Goal: Task Accomplishment & Management: Use online tool/utility

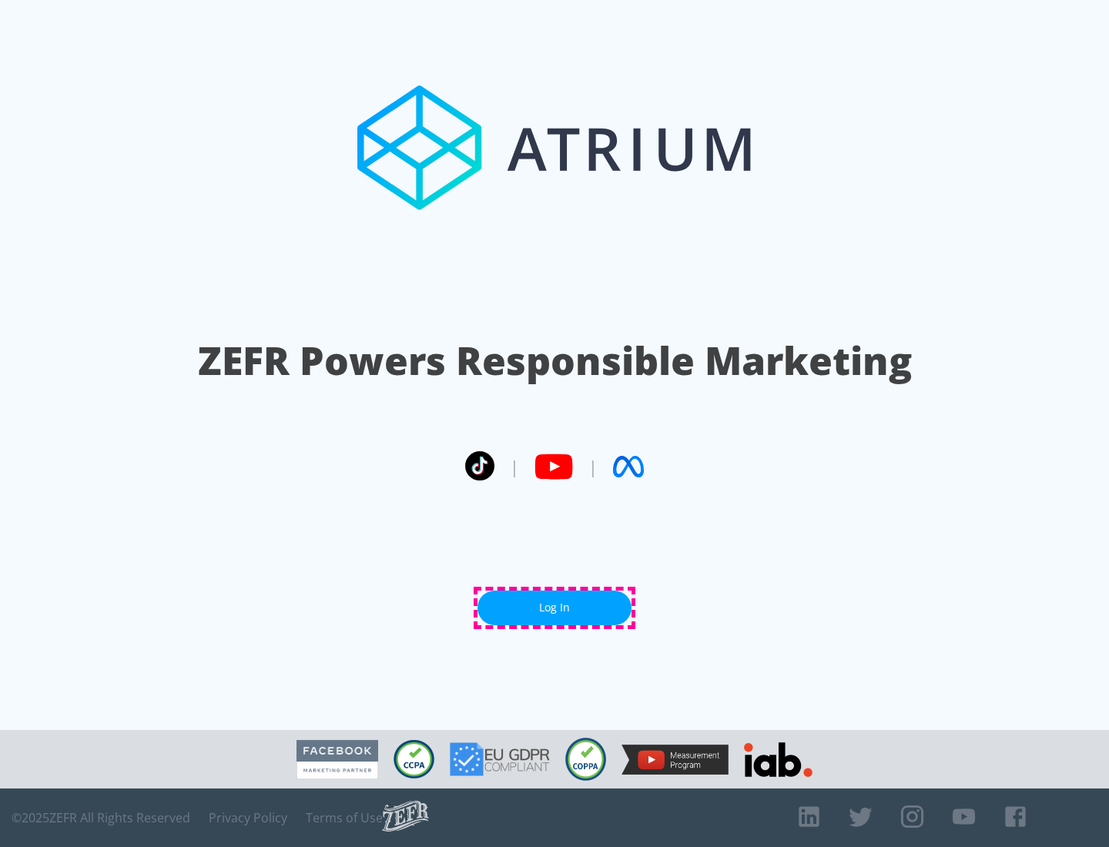
click at [555, 608] on link "Log In" at bounding box center [555, 608] width 154 height 35
